Goal: Find specific page/section: Find specific page/section

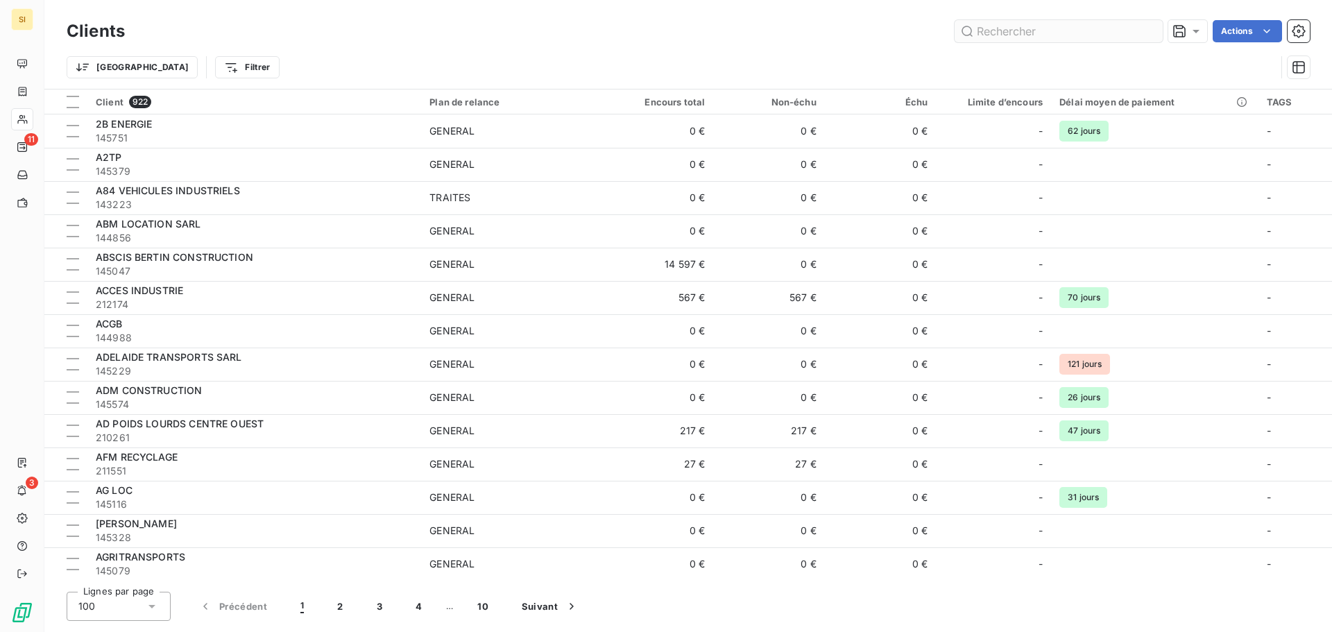
click at [1012, 31] on input "text" at bounding box center [1059, 31] width 208 height 22
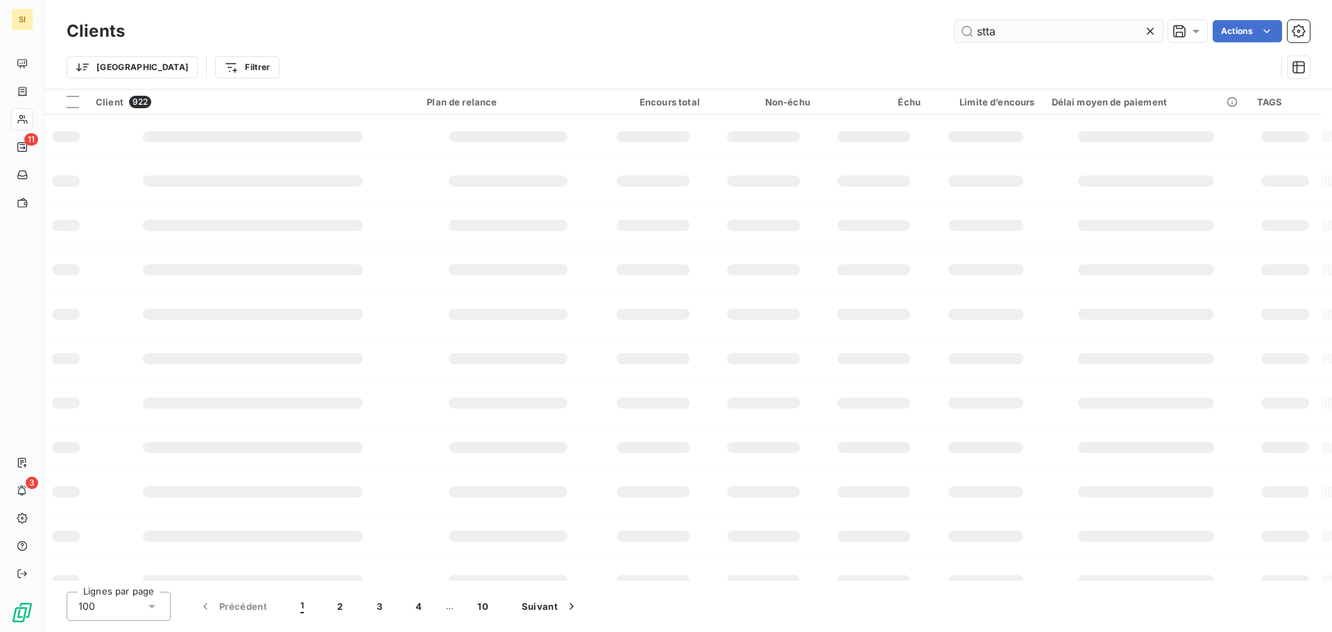
type input "stta"
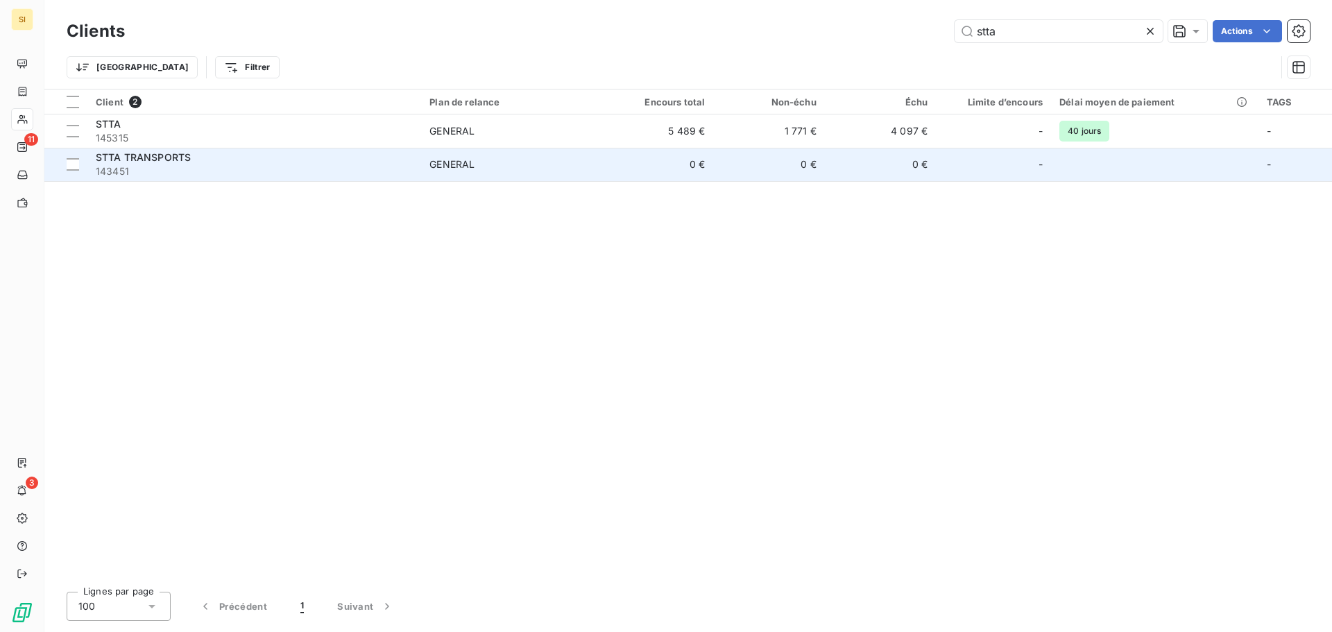
click at [470, 160] on div "GENERAL" at bounding box center [452, 165] width 45 height 14
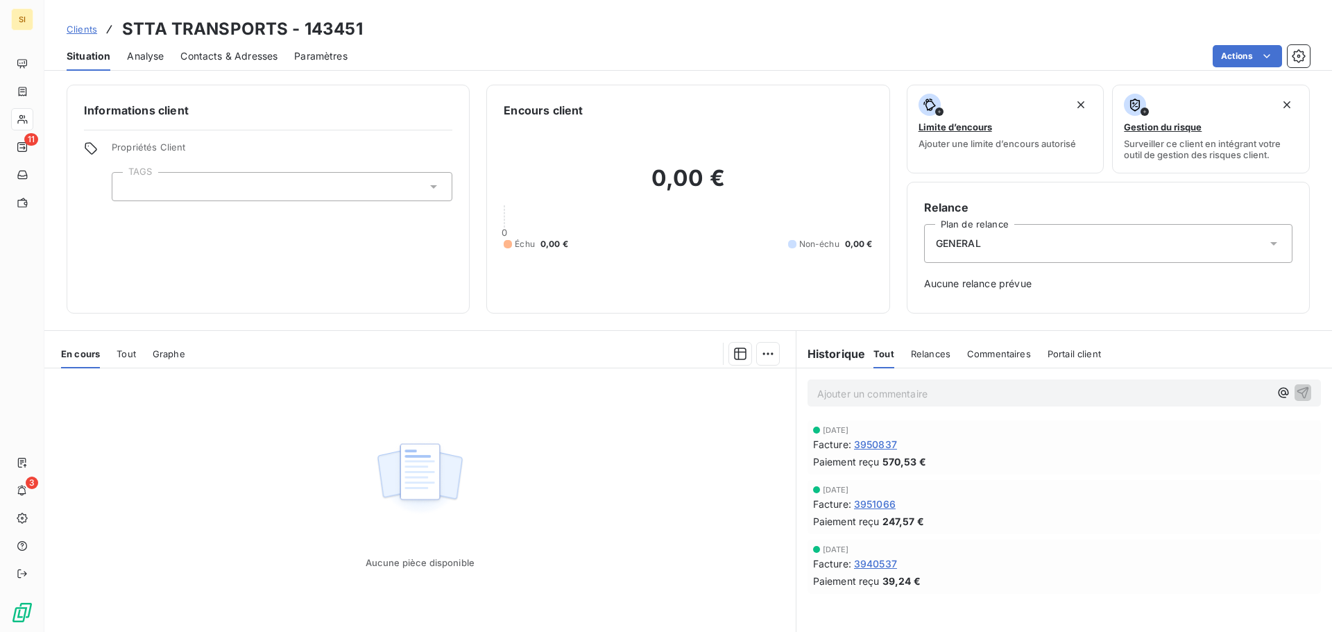
click at [239, 55] on span "Contacts & Adresses" at bounding box center [228, 56] width 97 height 14
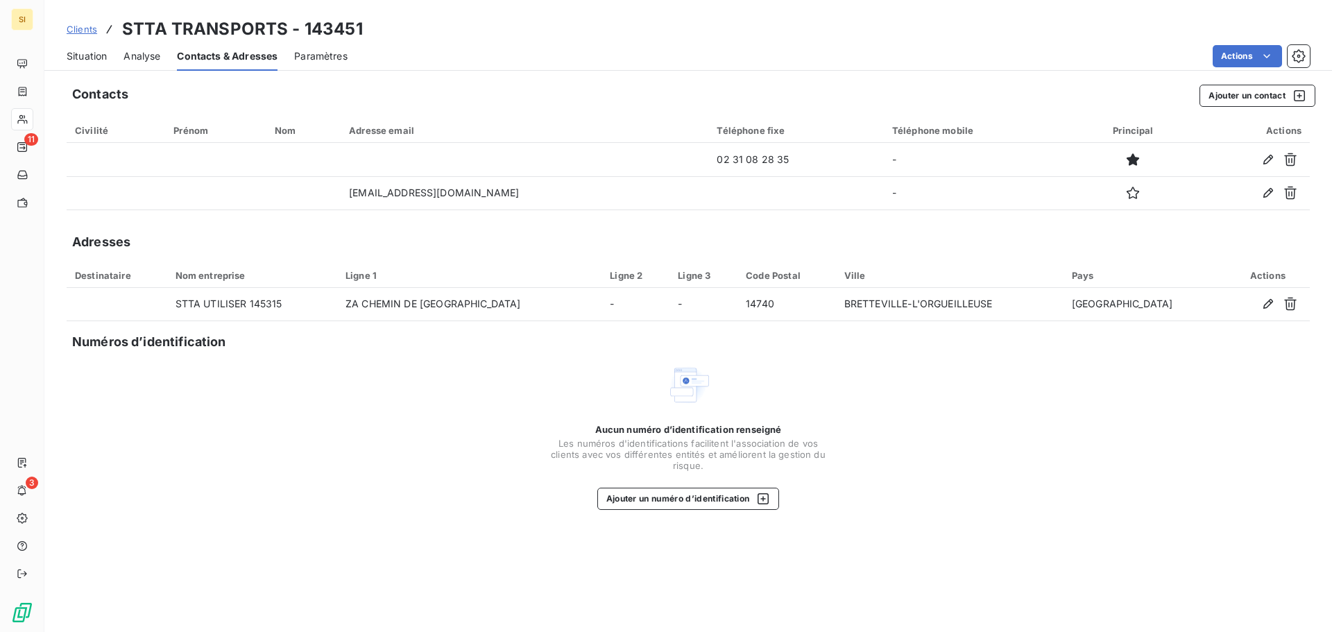
click at [81, 57] on span "Situation" at bounding box center [87, 56] width 40 height 14
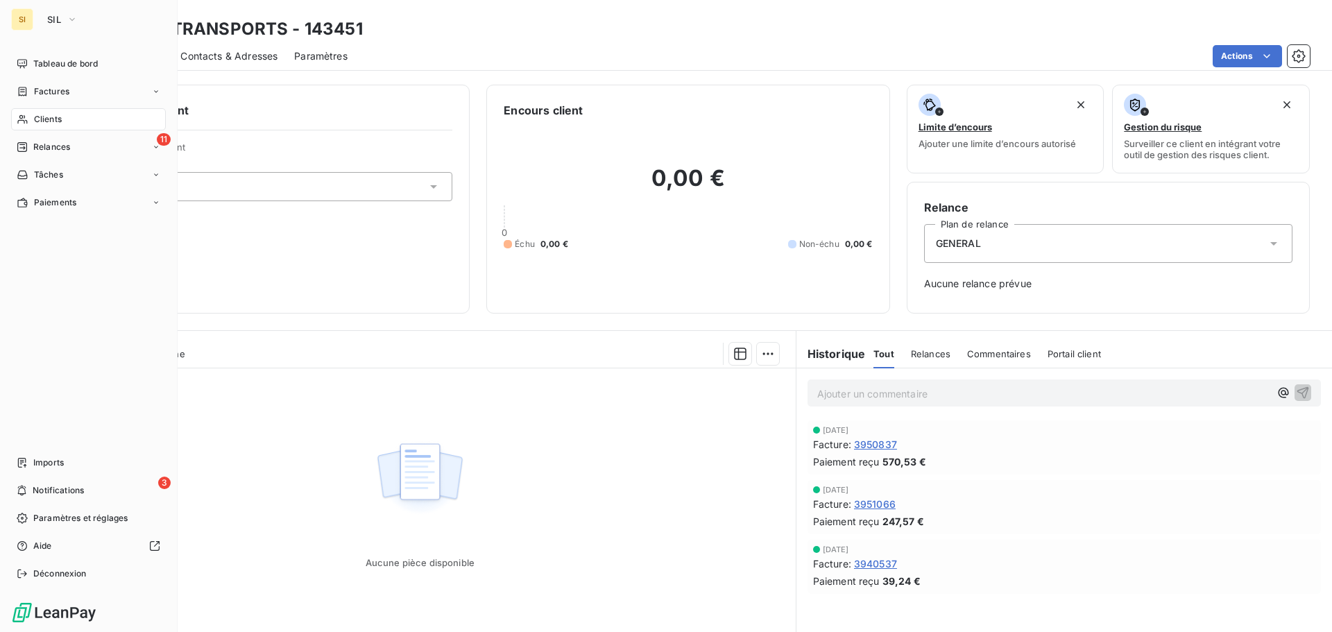
click at [47, 120] on span "Clients" at bounding box center [48, 119] width 28 height 12
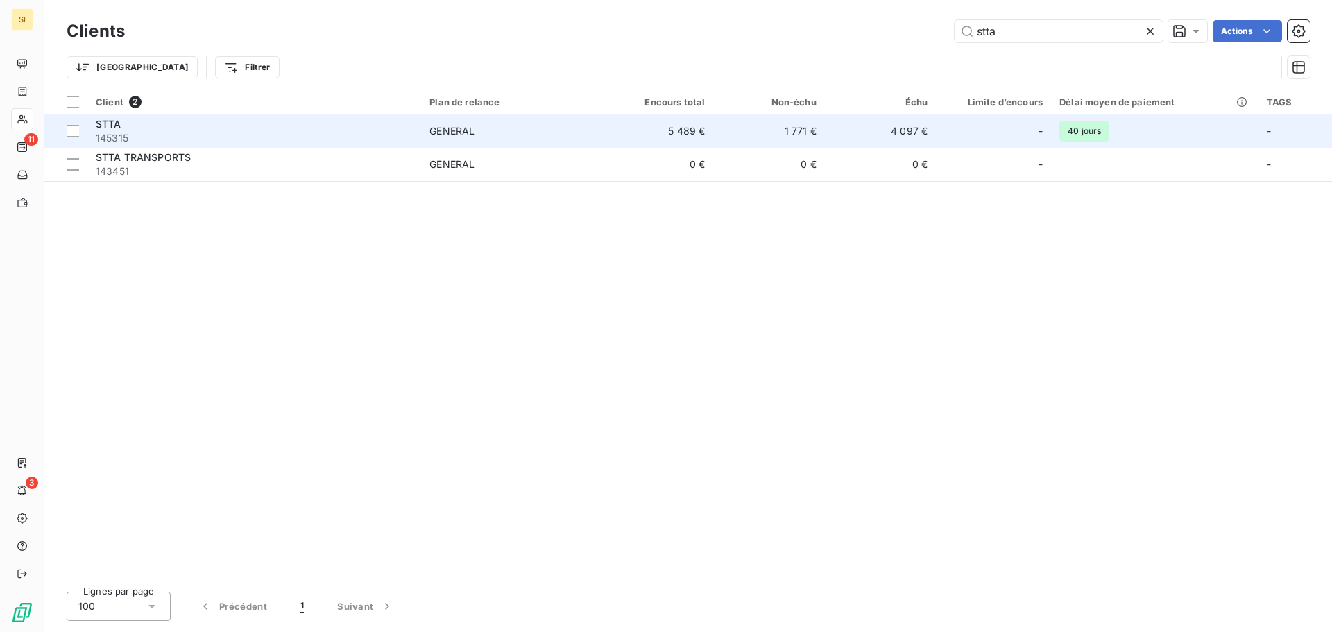
click at [324, 126] on div "STTA" at bounding box center [254, 124] width 317 height 14
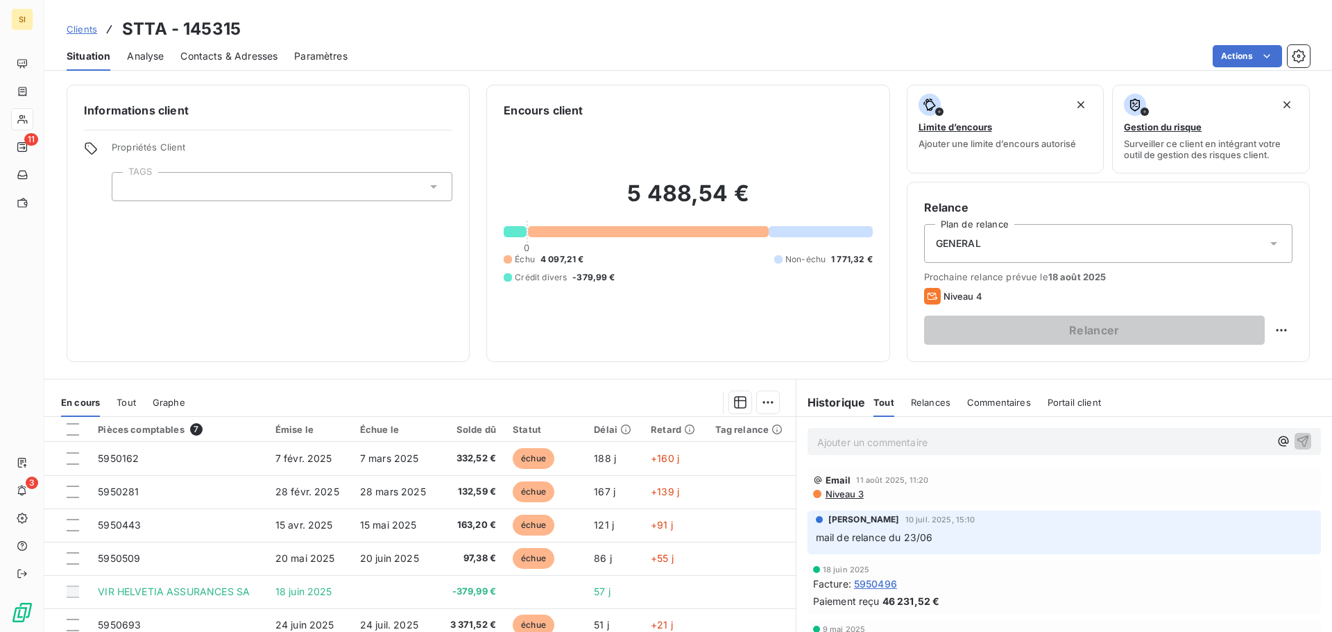
click at [225, 60] on span "Contacts & Adresses" at bounding box center [228, 56] width 97 height 14
